Goal: Information Seeking & Learning: Learn about a topic

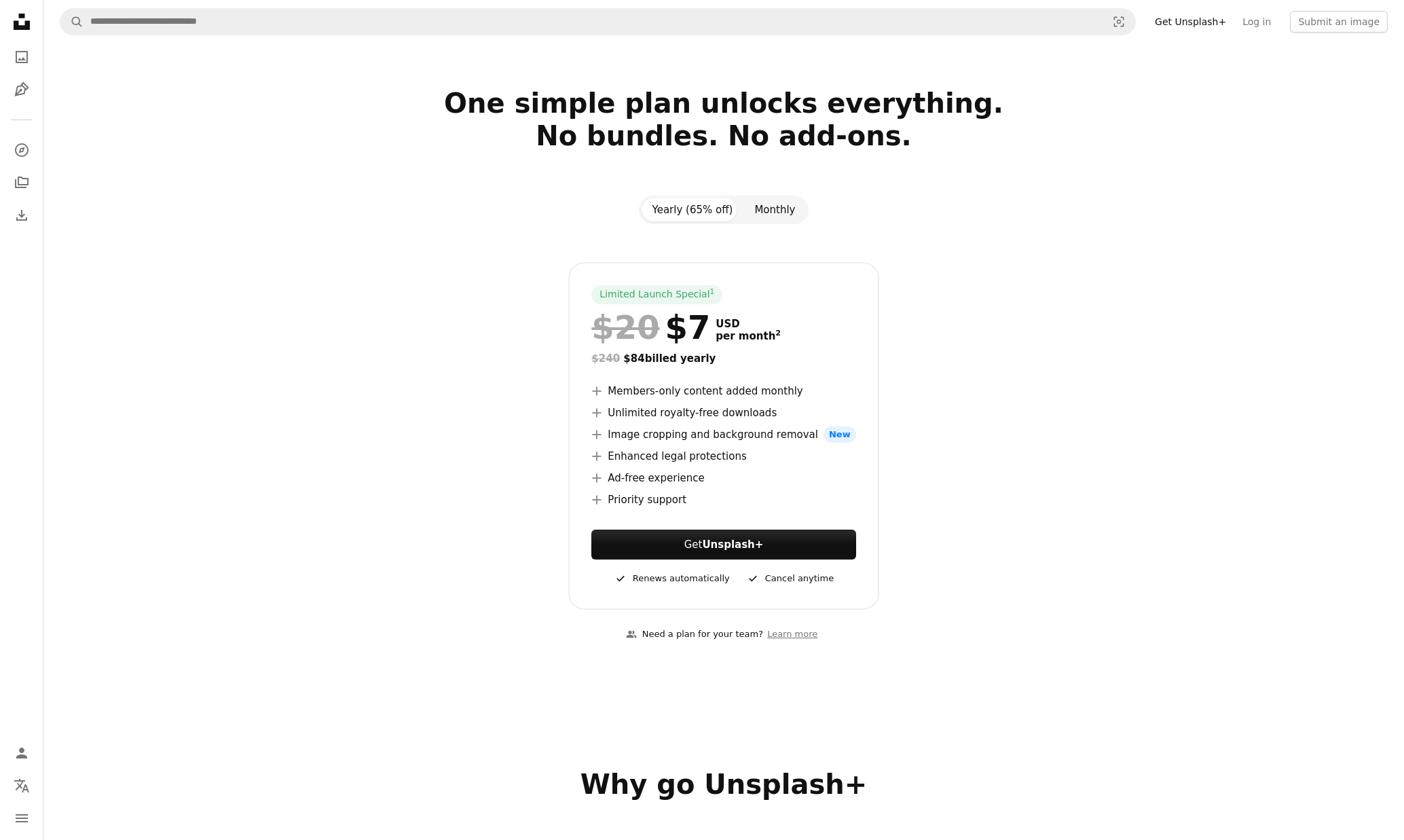
click at [777, 217] on button "Monthly" at bounding box center [774, 210] width 62 height 23
click at [25, 22] on icon at bounding box center [22, 22] width 17 height 17
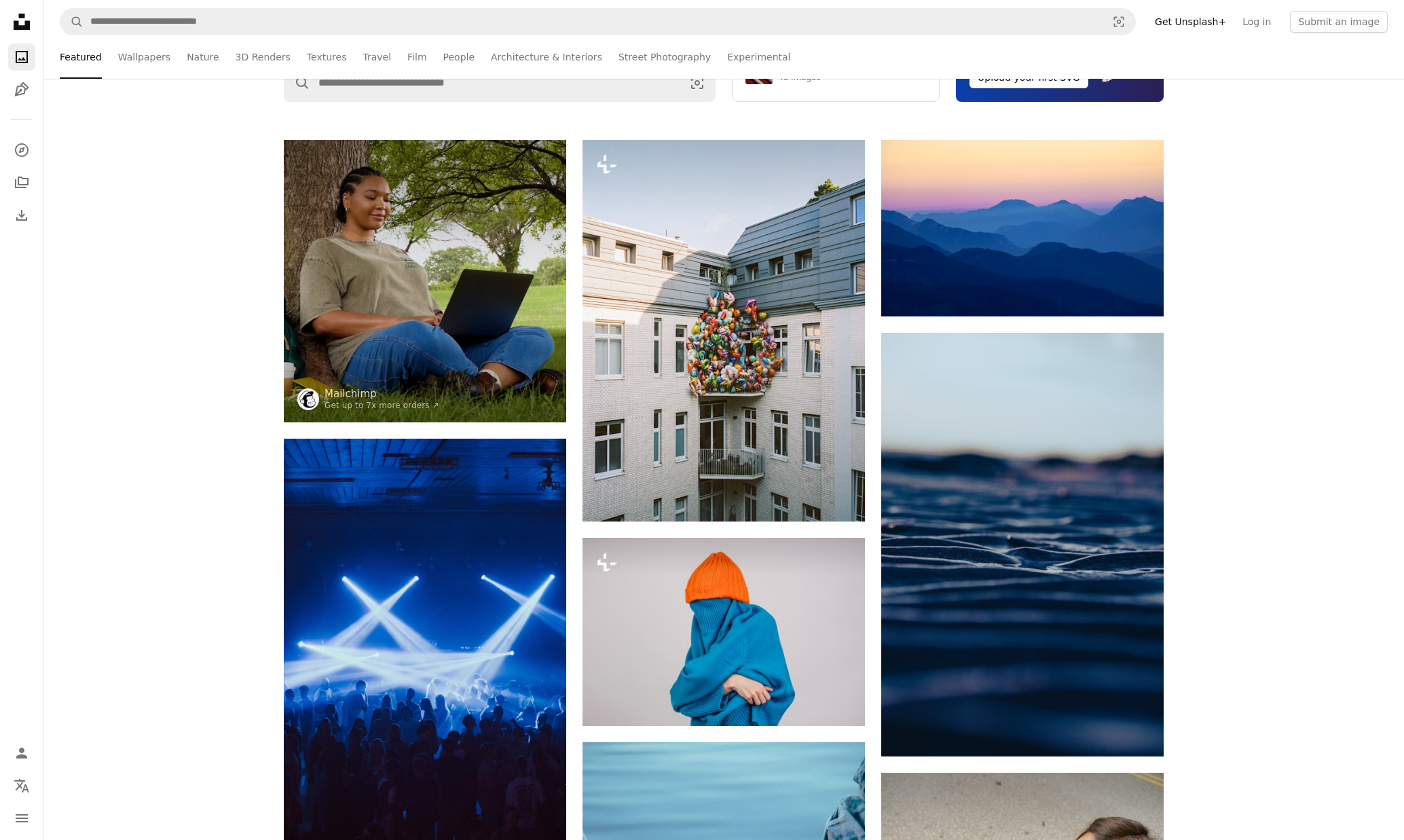
scroll to position [340, 0]
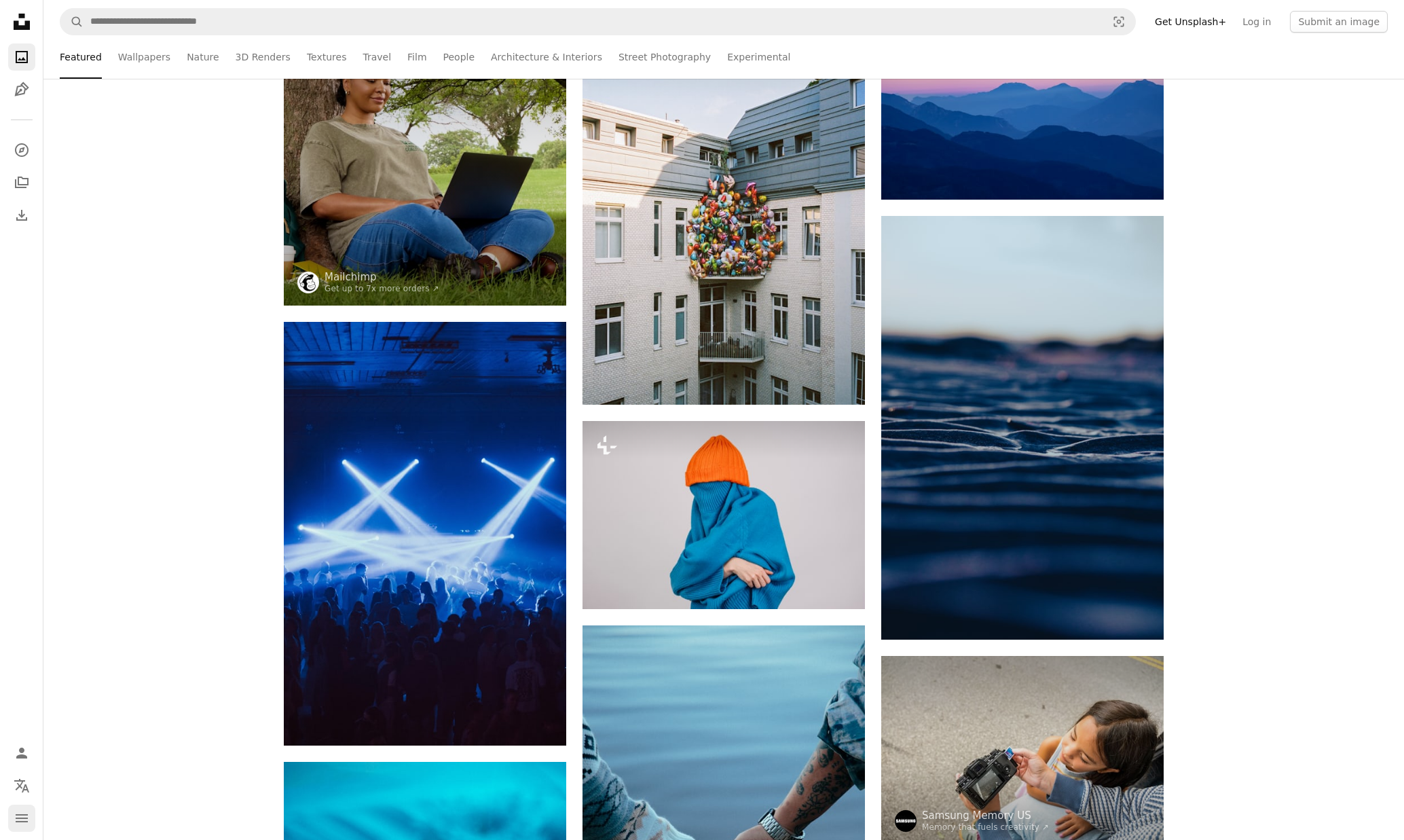
click at [18, 811] on icon "navigation menu" at bounding box center [22, 818] width 17 height 17
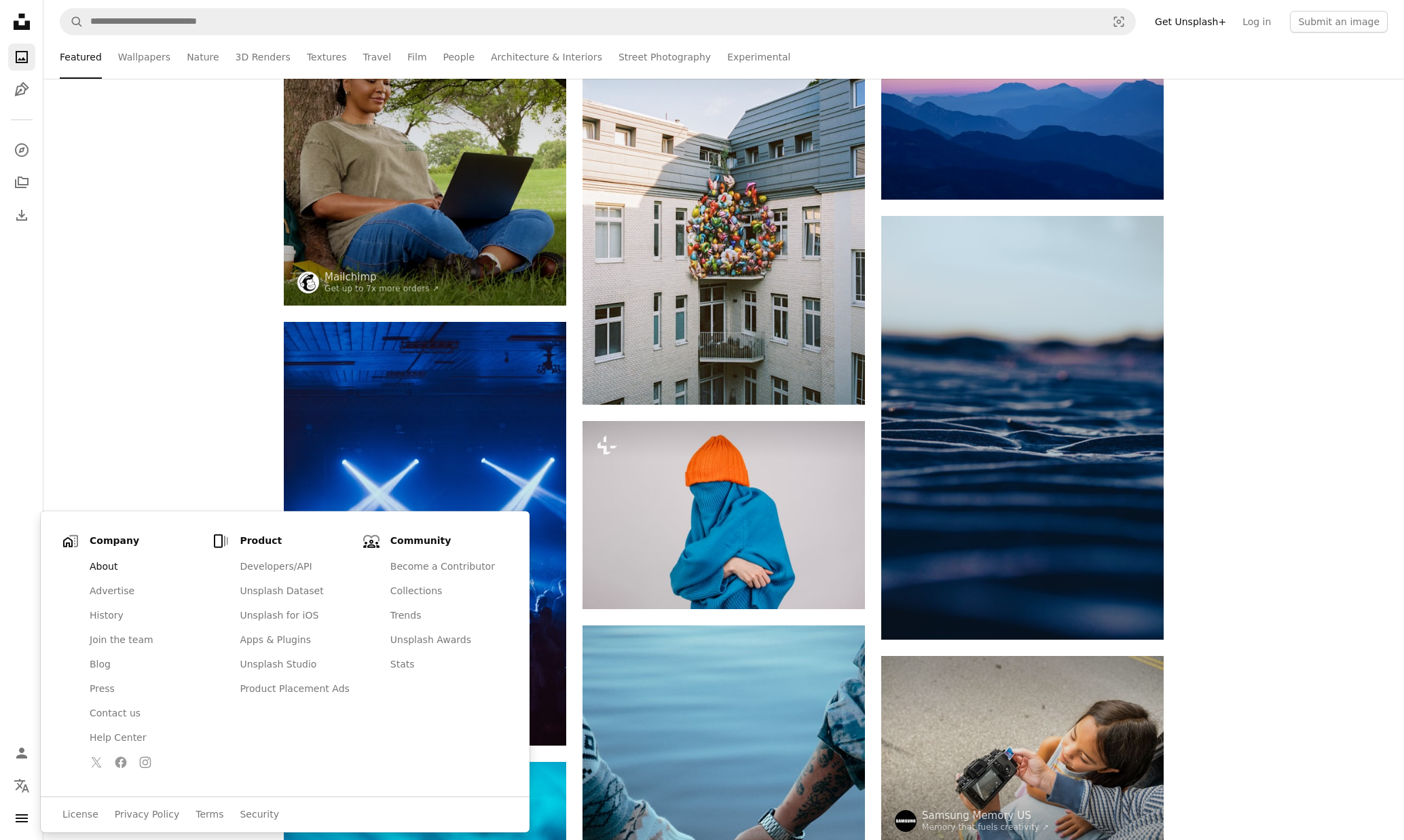
click at [121, 566] on link "About" at bounding box center [144, 566] width 126 height 24
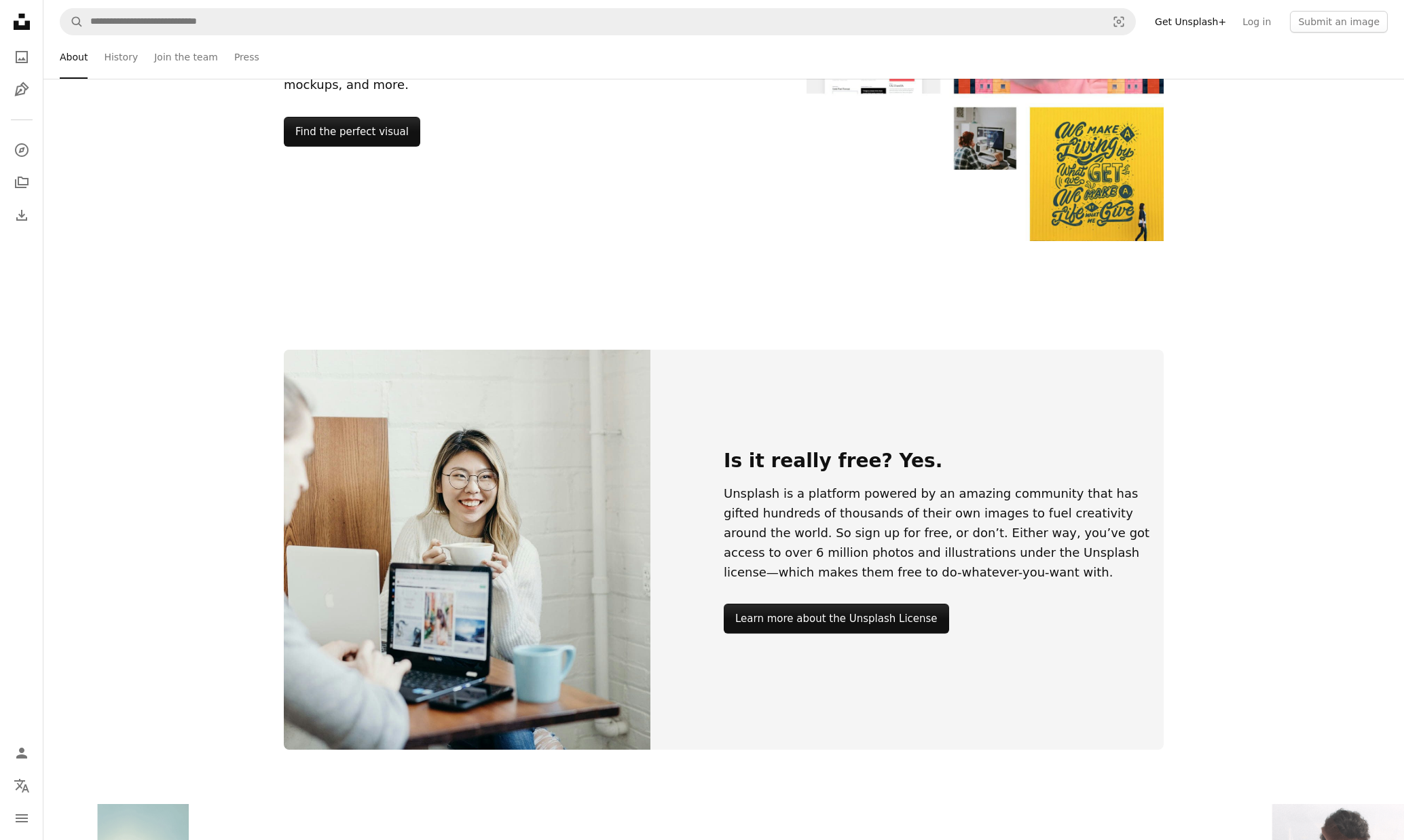
scroll to position [1358, 0]
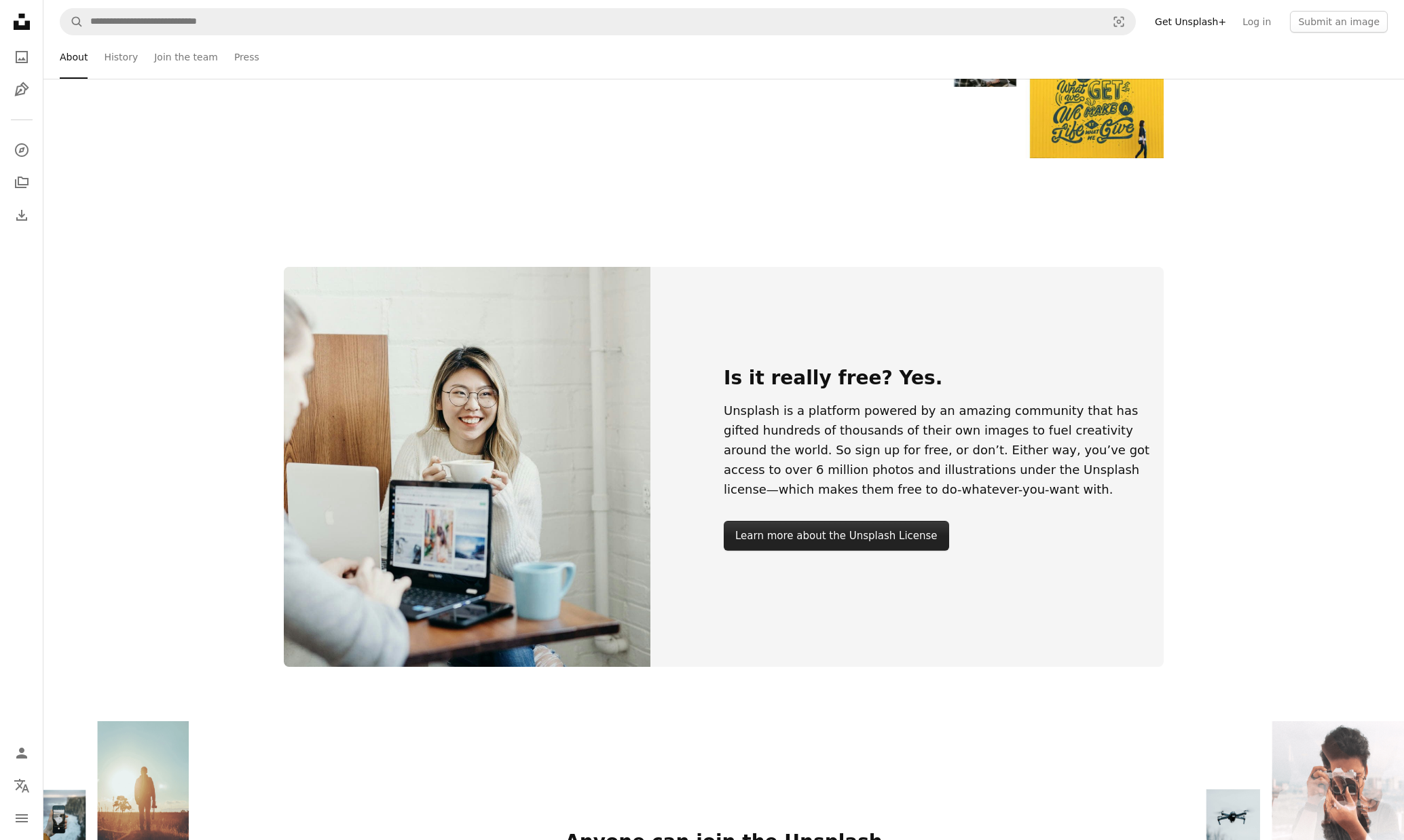
click at [897, 533] on link "Learn more about the Unsplash License" at bounding box center [837, 536] width 226 height 30
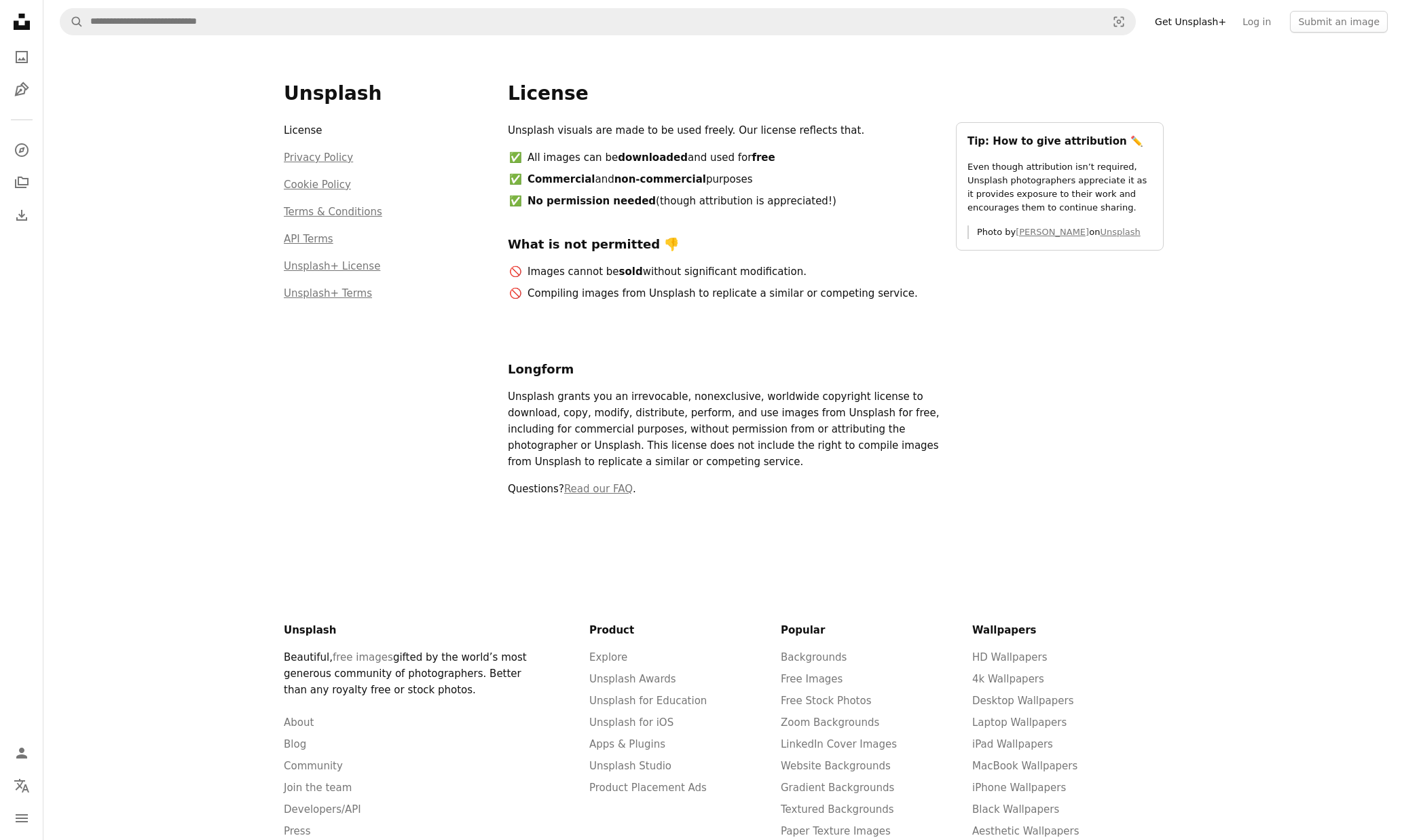
scroll to position [1358, 0]
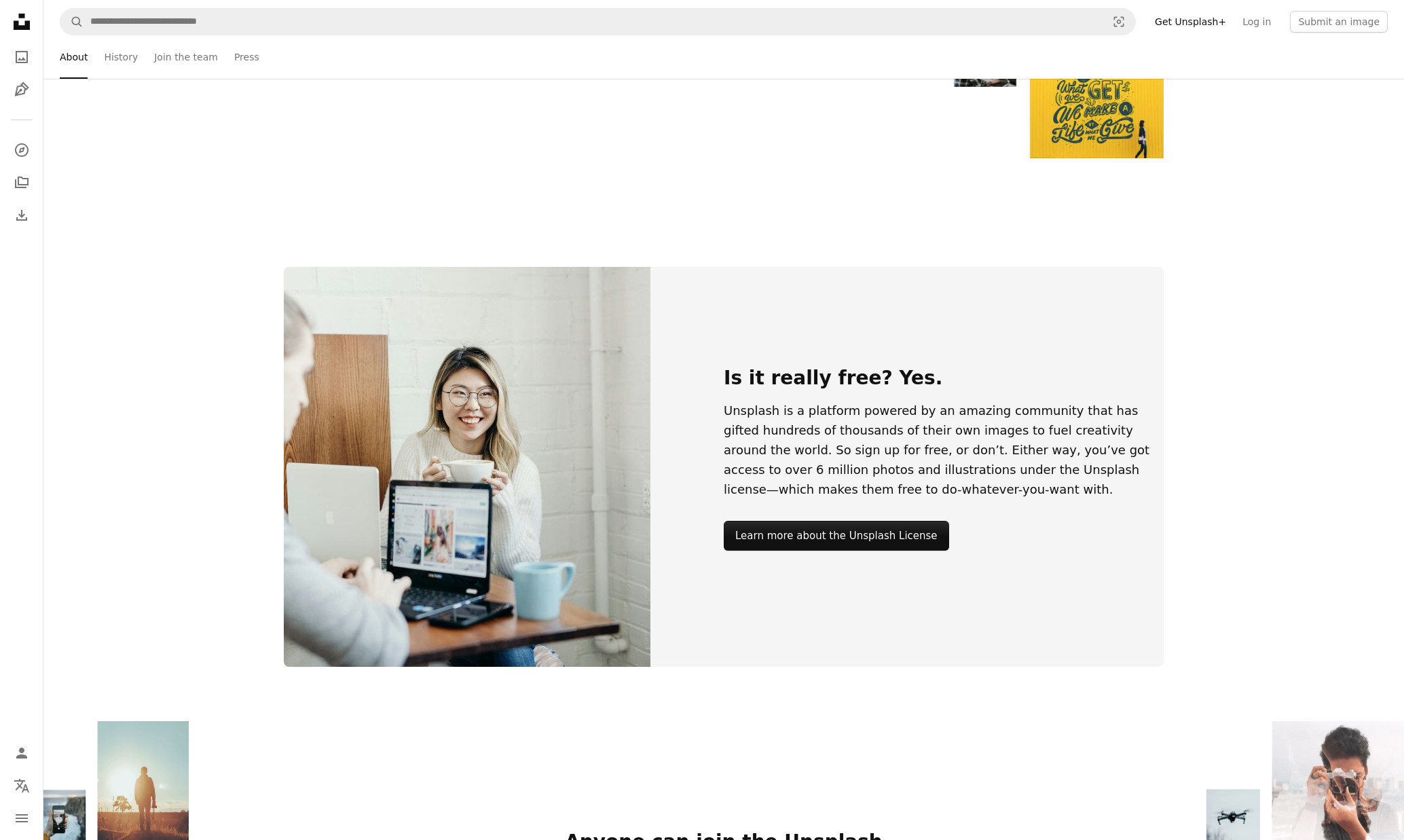
click at [1203, 25] on link "Get Unsplash+" at bounding box center [1191, 22] width 88 height 22
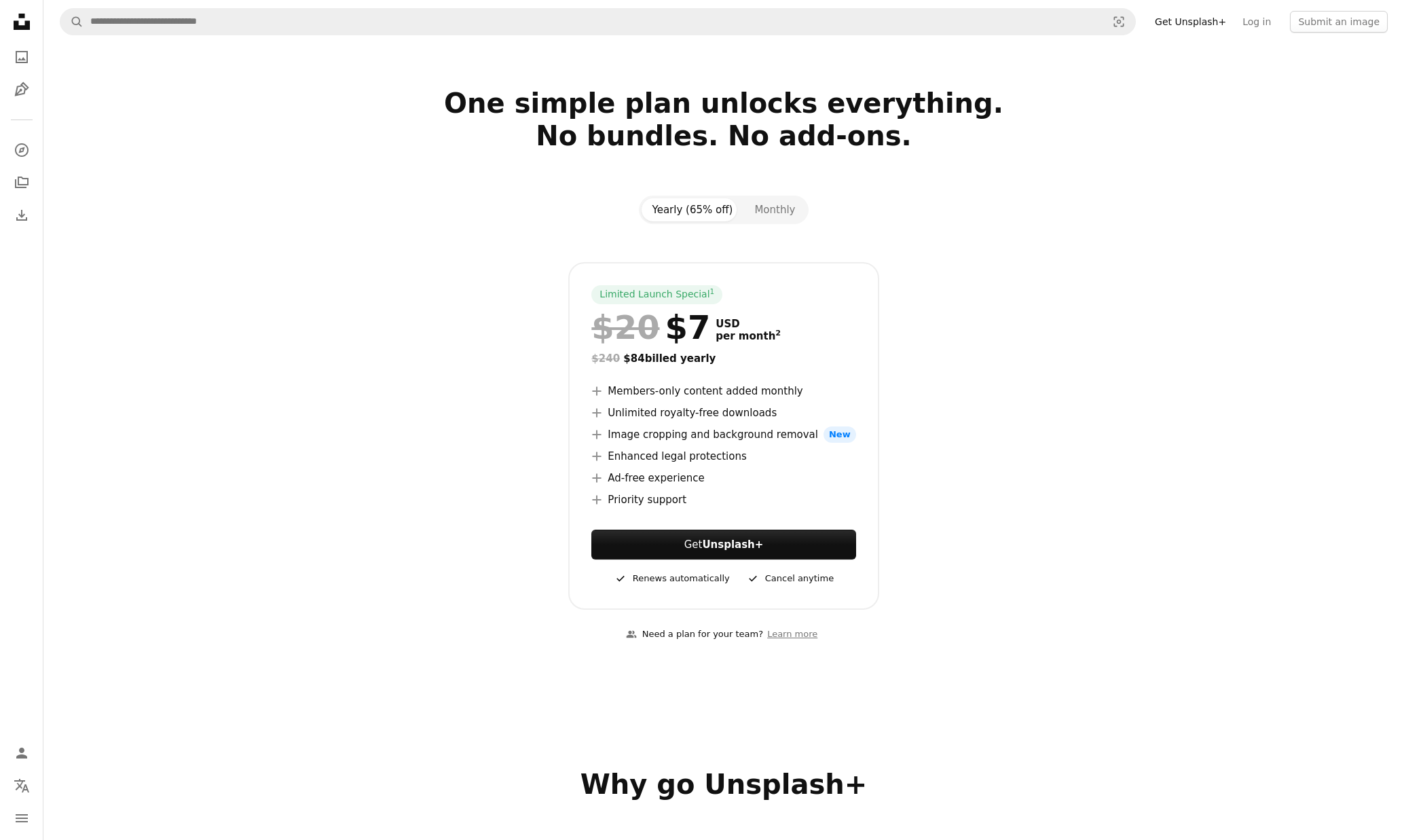
click at [601, 457] on icon "A plus sign" at bounding box center [597, 456] width 11 height 11
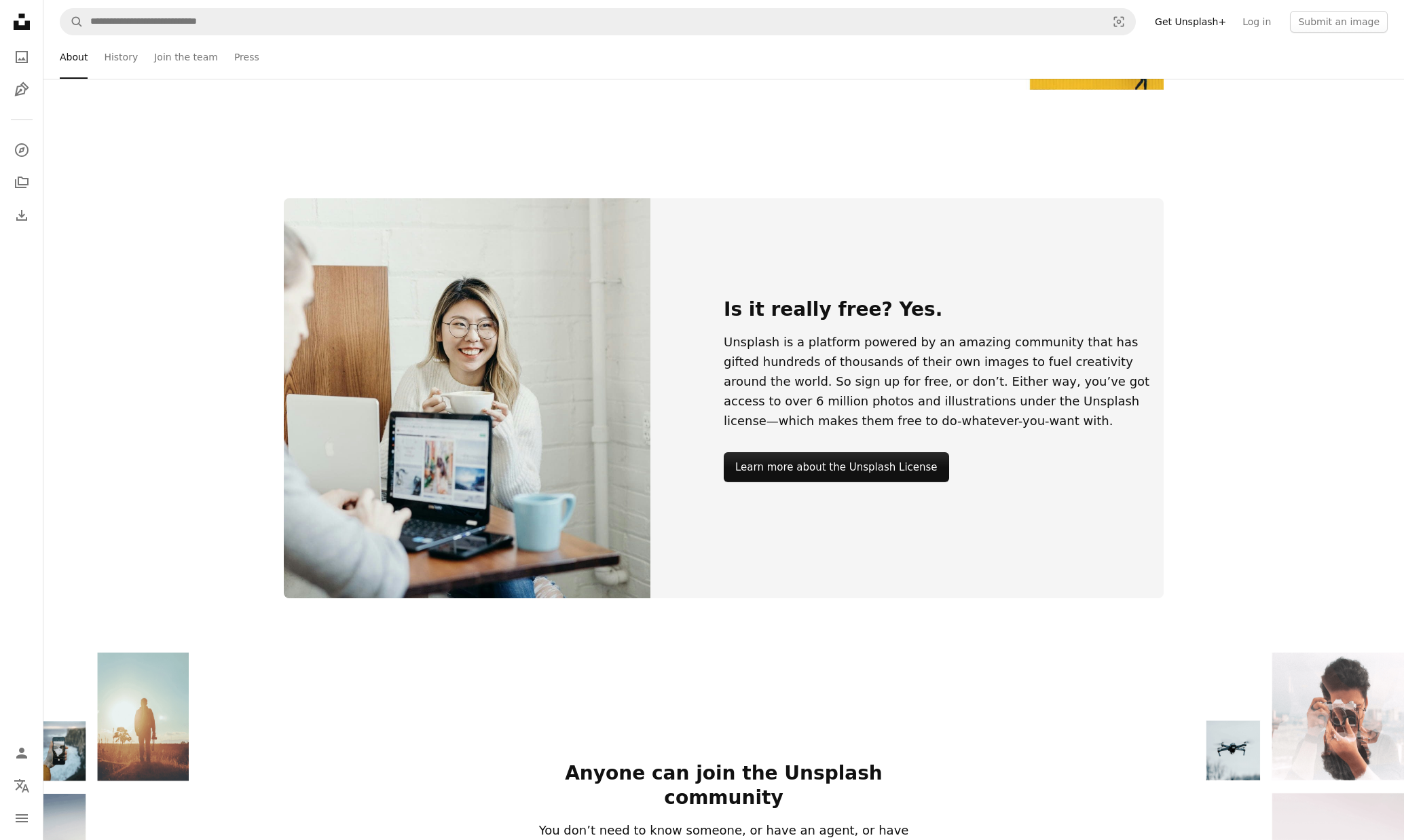
scroll to position [1629, 0]
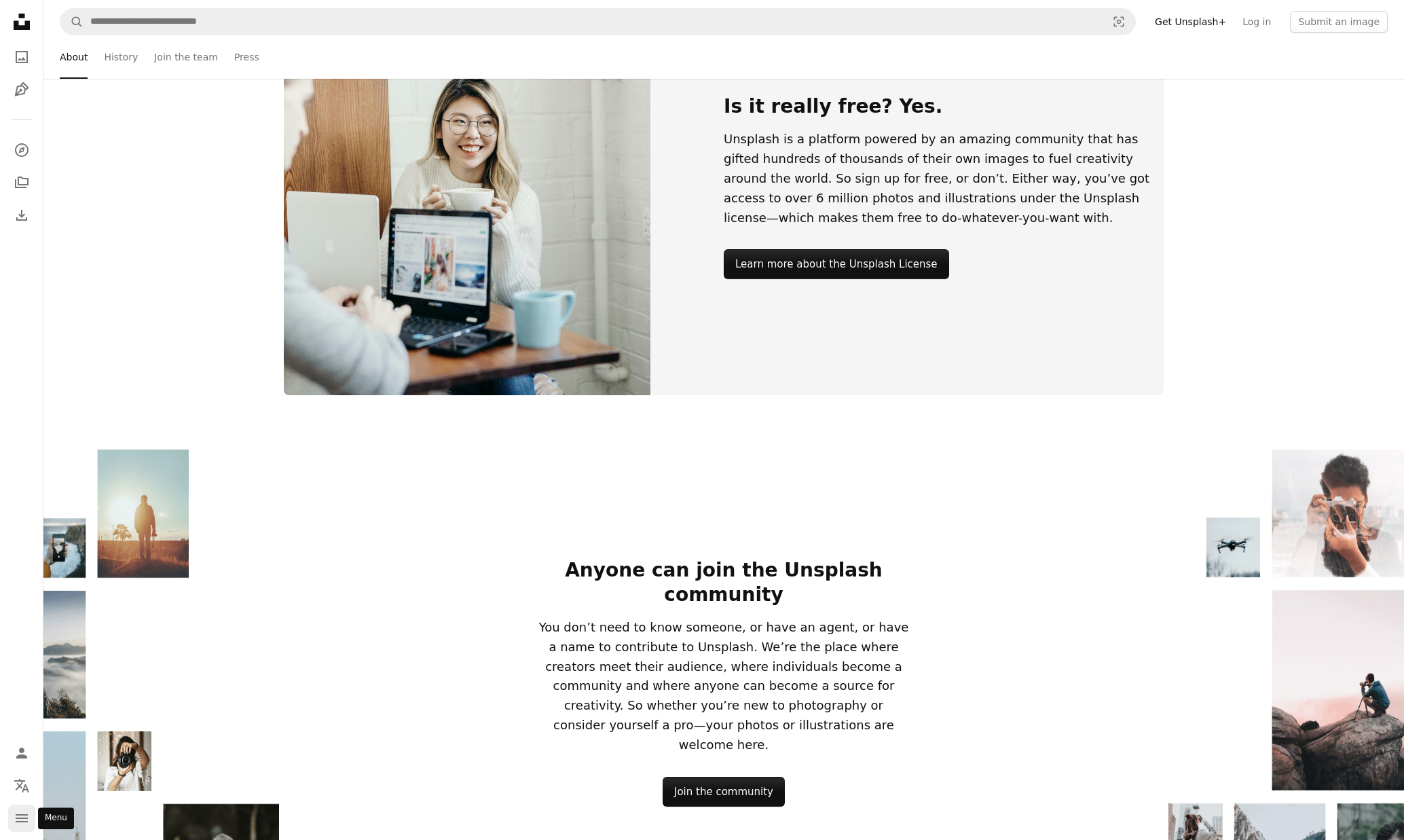
click at [19, 815] on icon "Menu" at bounding box center [22, 818] width 12 height 8
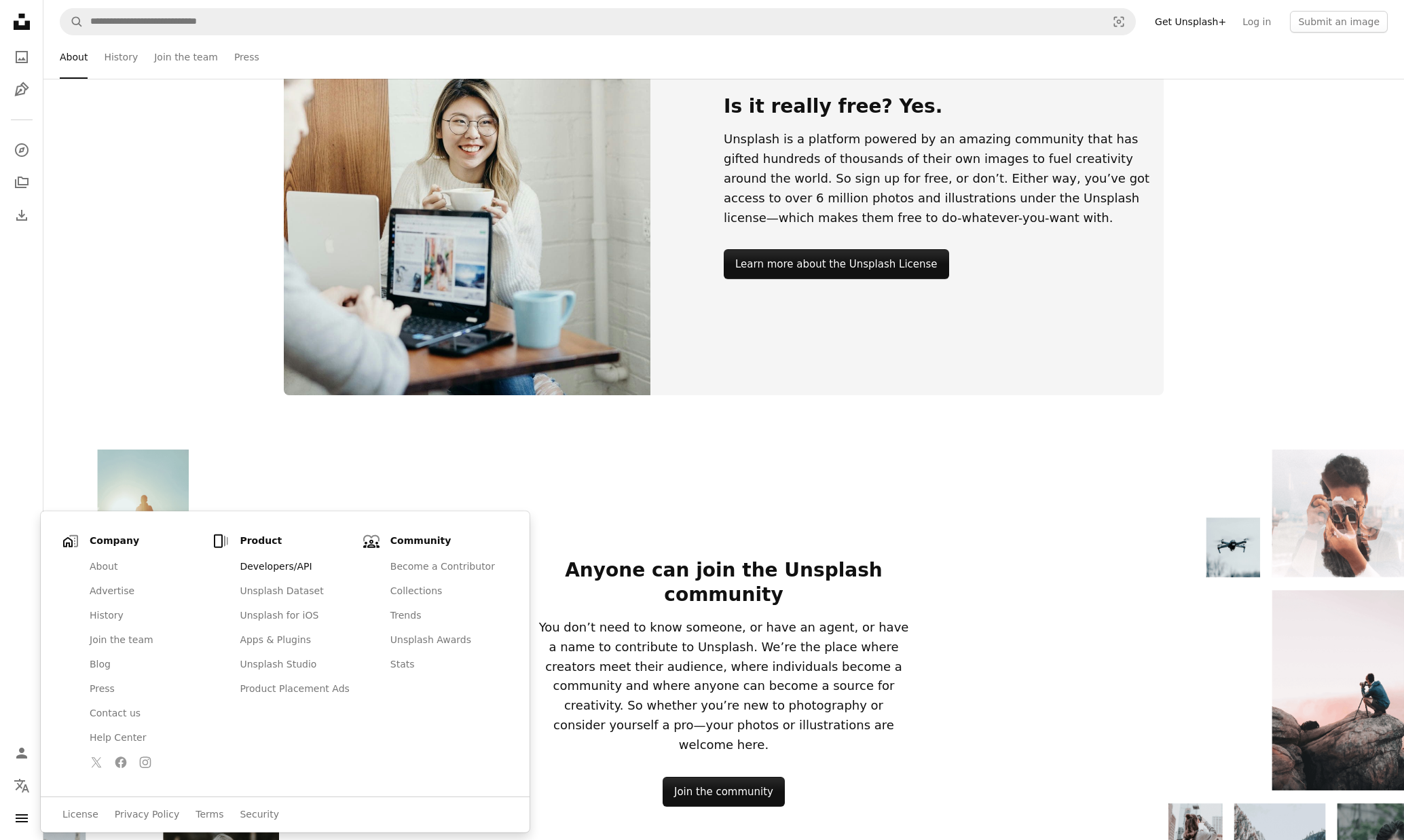
click at [286, 567] on link "Developers/API" at bounding box center [294, 566] width 126 height 24
